Goal: Information Seeking & Learning: Learn about a topic

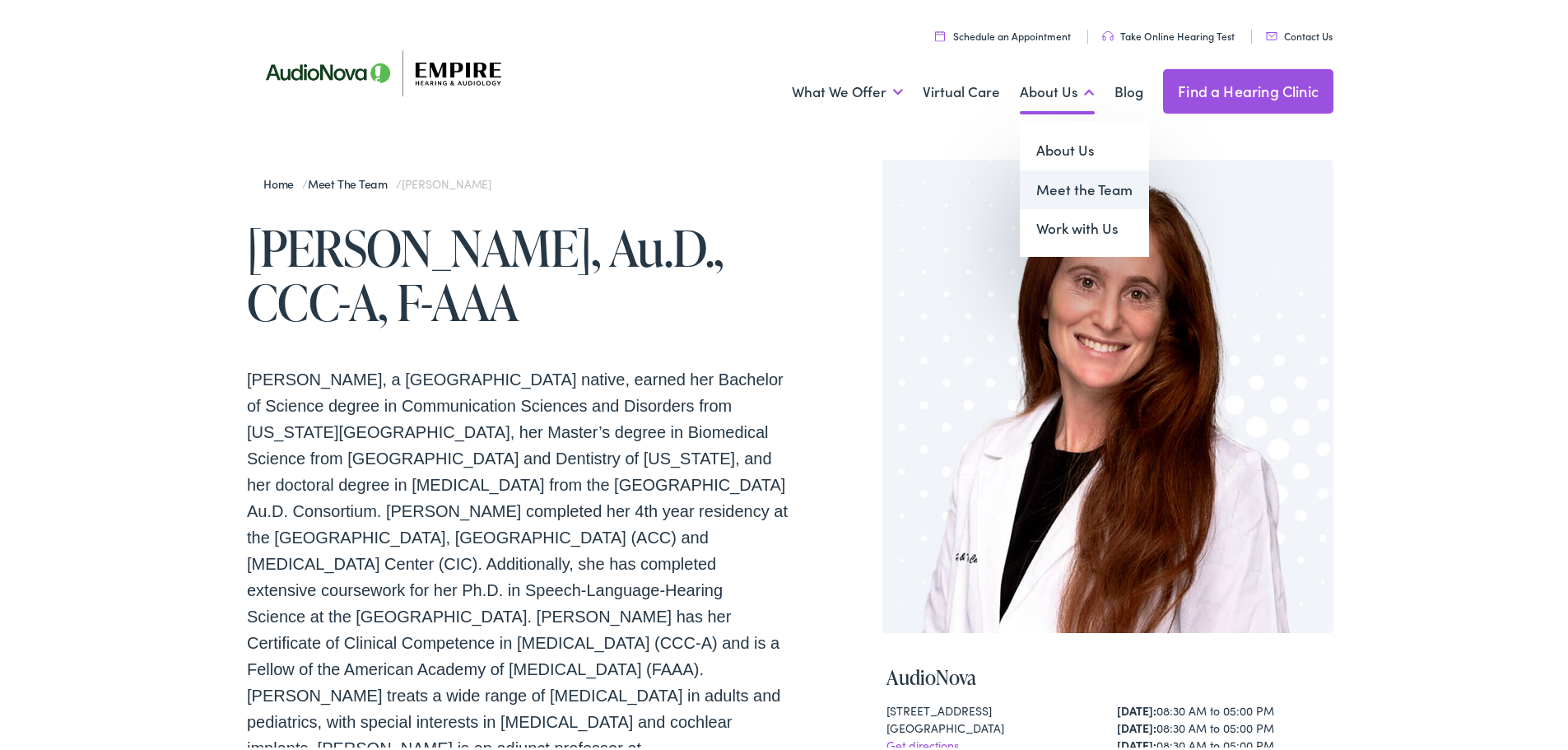
click at [1073, 192] on link "Meet the Team" at bounding box center [1084, 187] width 130 height 40
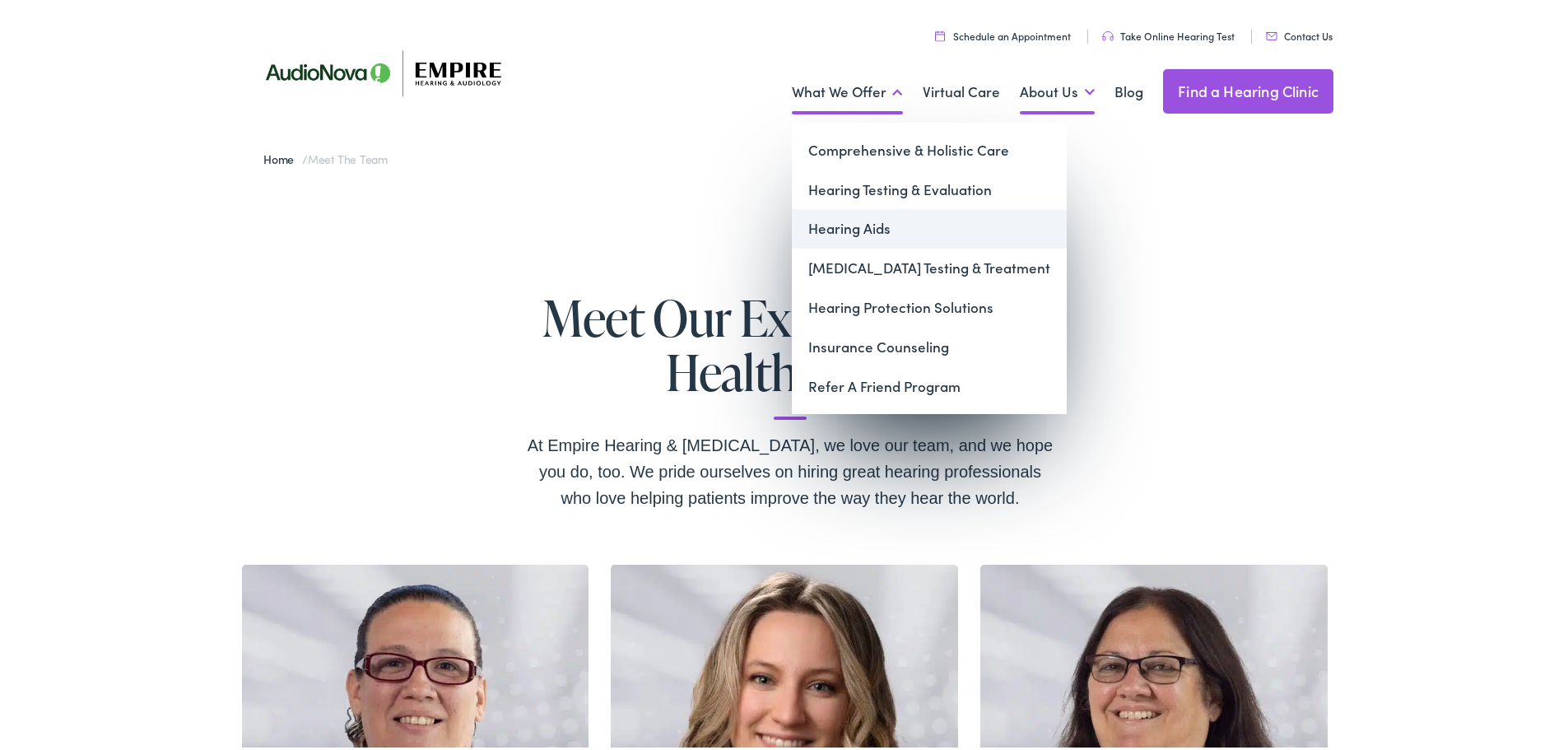
click at [861, 224] on link "Hearing Aids" at bounding box center [928, 225] width 275 height 40
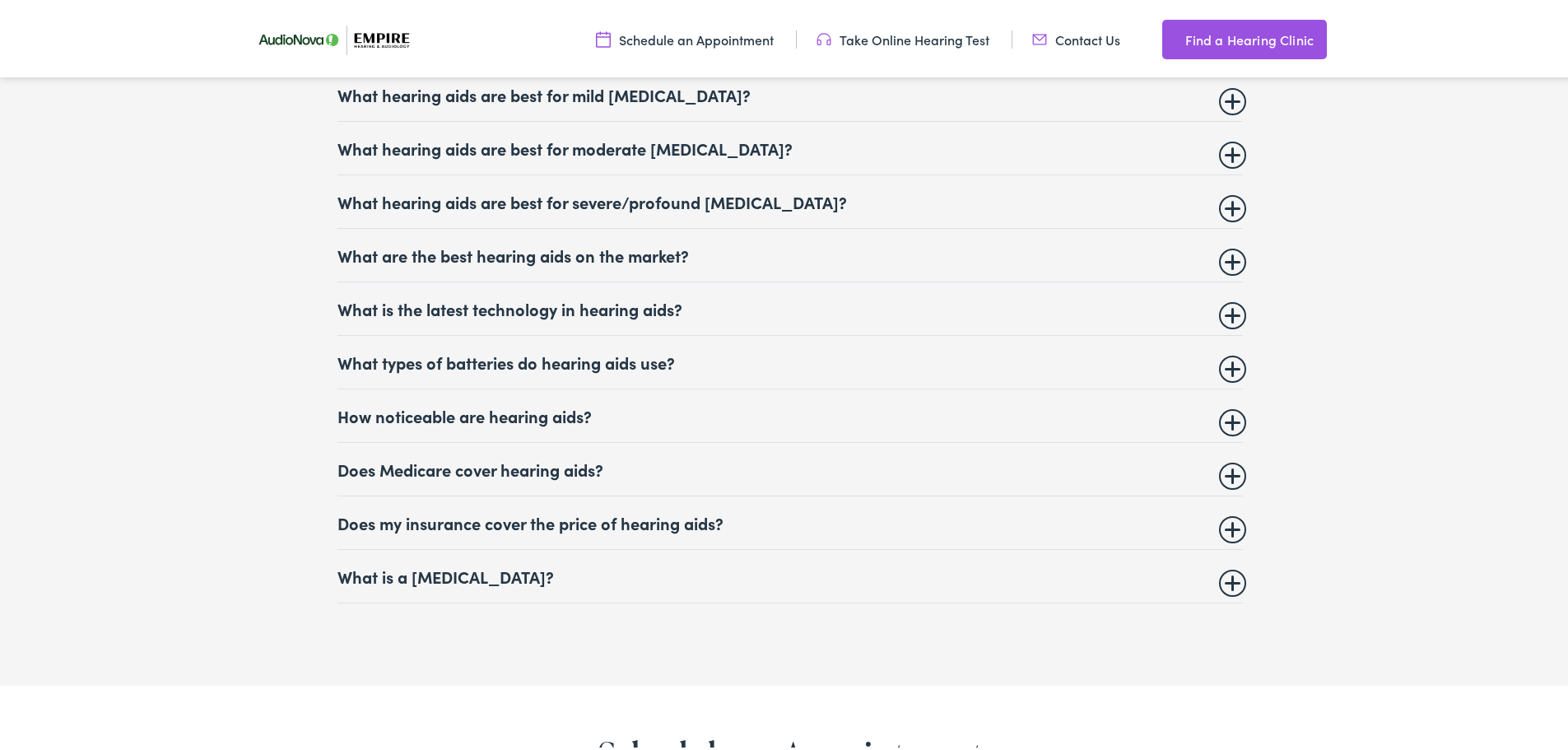
scroll to position [7241, 0]
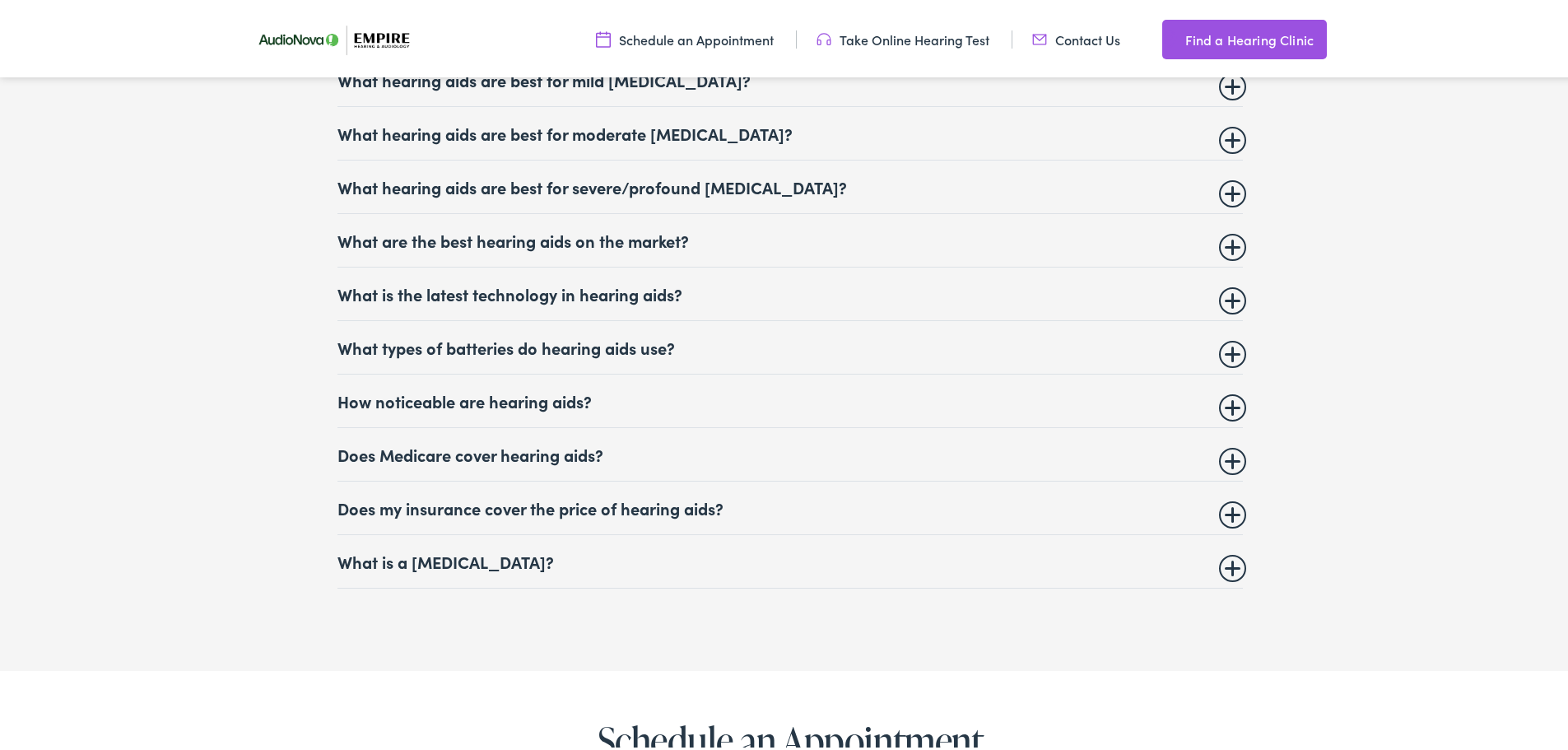
click at [483, 294] on details "What is the latest technology in hearing aids? There is always new hearing aid …" at bounding box center [790, 290] width 905 height 53
click at [1217, 280] on summary "What is the latest technology in hearing aids?" at bounding box center [790, 290] width 905 height 19
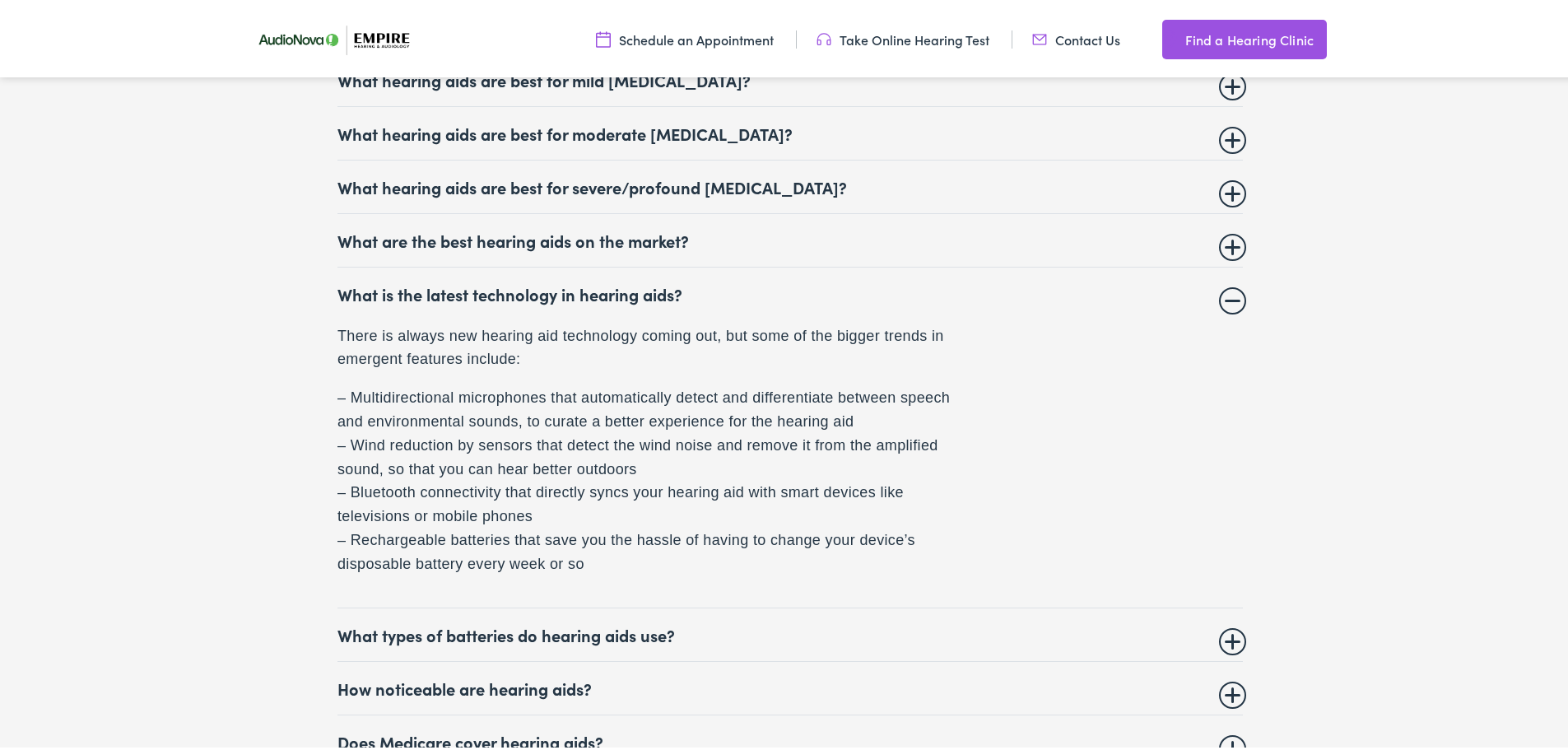
scroll to position [0, 0]
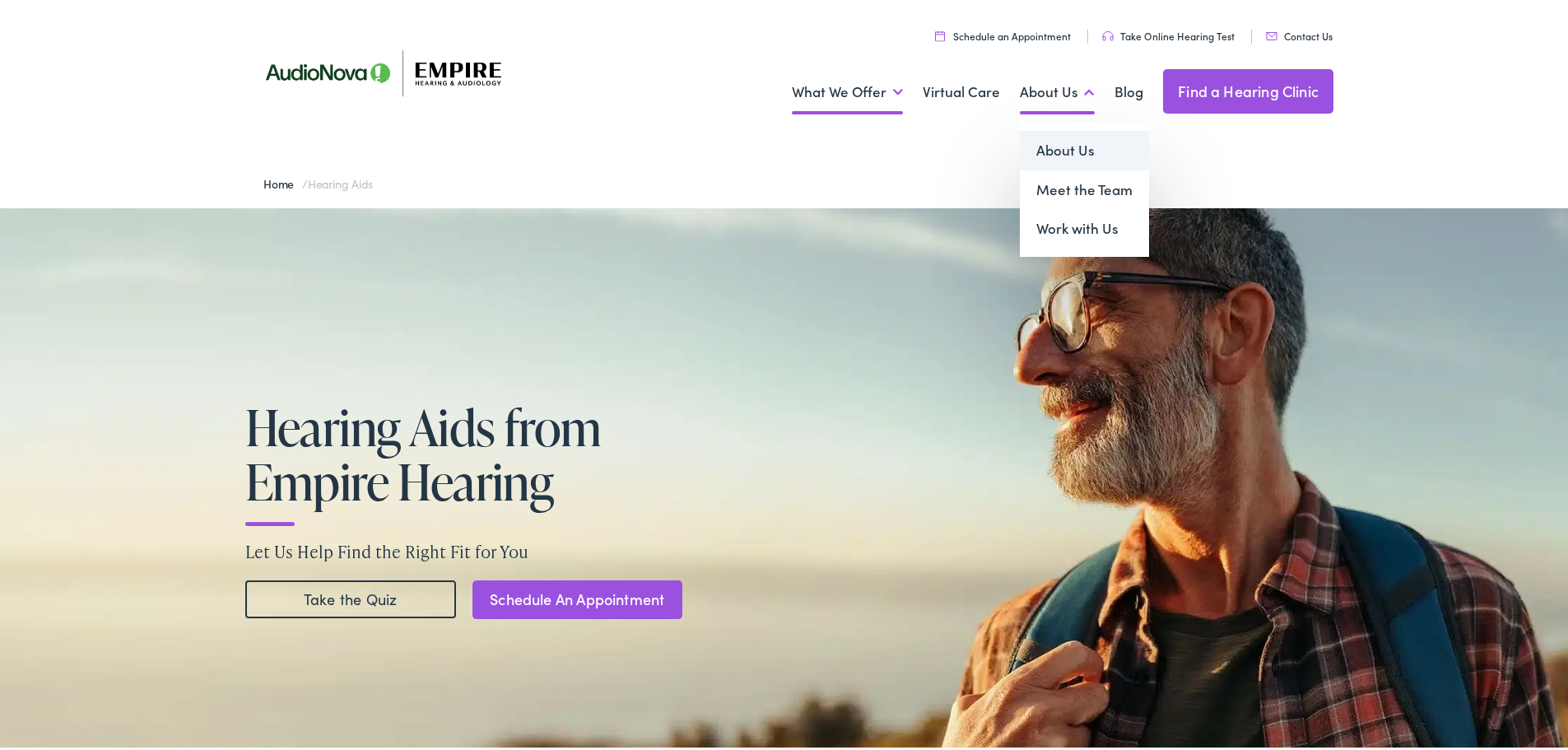
click at [1088, 163] on link "About Us" at bounding box center [1084, 147] width 130 height 40
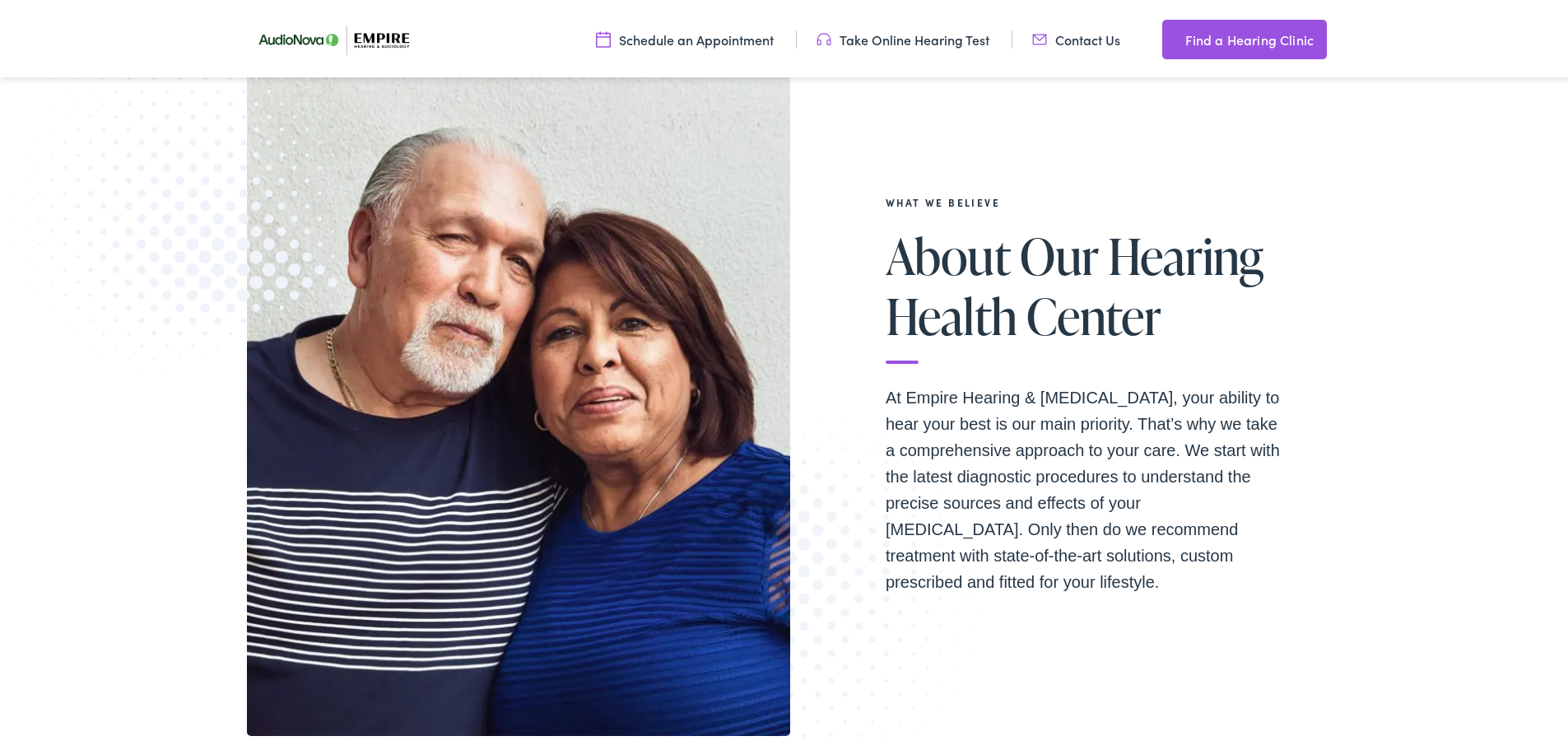
scroll to position [576, 0]
